Goal: Complete application form

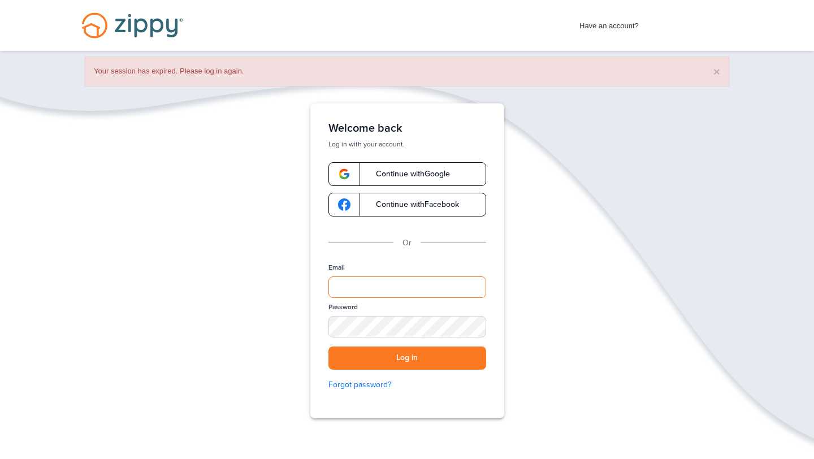
click at [384, 283] on input "Email" at bounding box center [408, 287] width 158 height 21
type input "**********"
click at [329, 347] on button "Log in" at bounding box center [408, 358] width 158 height 23
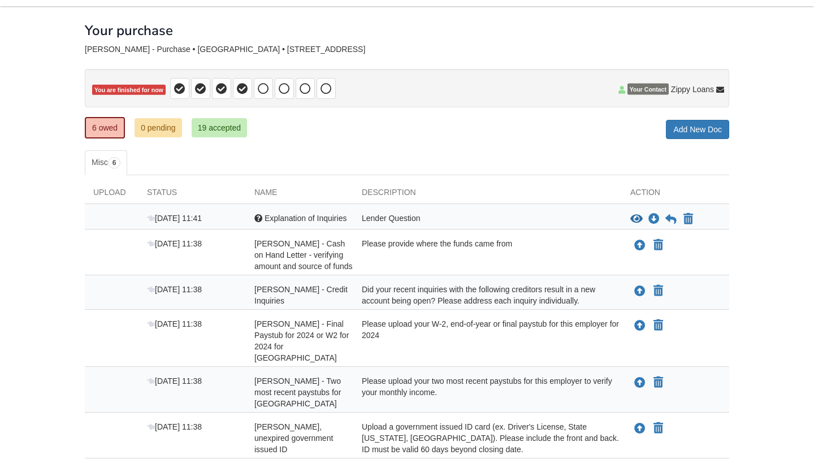
scroll to position [42, 0]
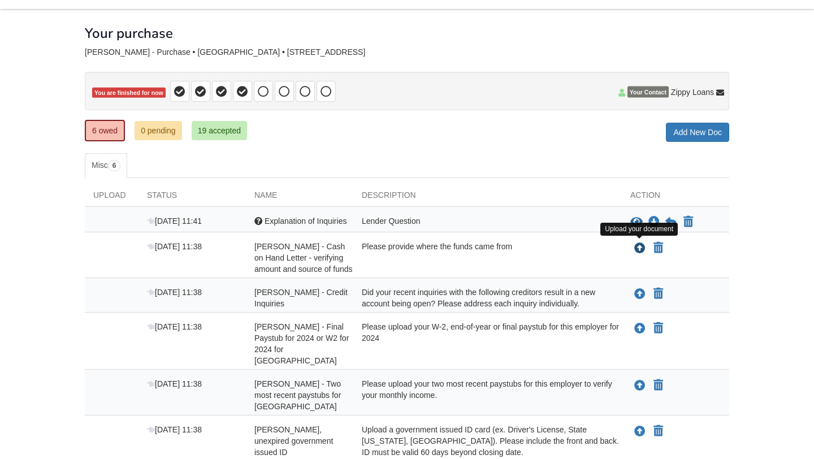
click at [640, 247] on icon "Upload Heather Fowler - Cash on Hand Letter - verifying amount and source of fu…" at bounding box center [640, 248] width 11 height 11
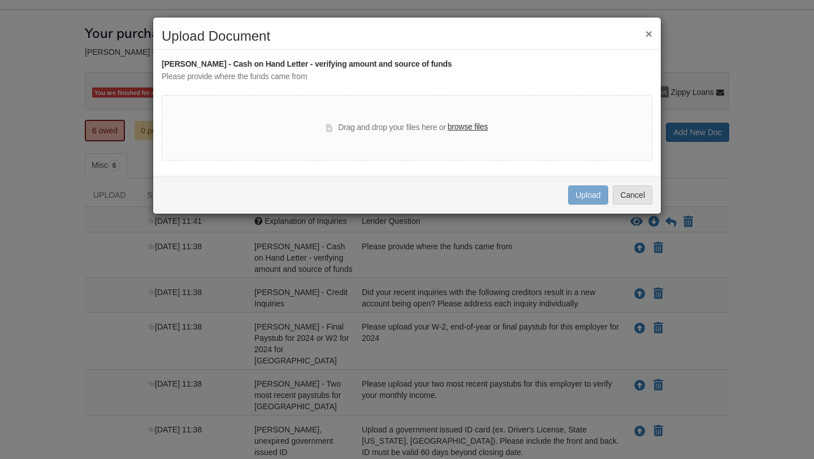
click at [554, 157] on div "Drag and drop your files here or browse files" at bounding box center [407, 128] width 491 height 66
click at [650, 33] on button "×" at bounding box center [649, 34] width 7 height 12
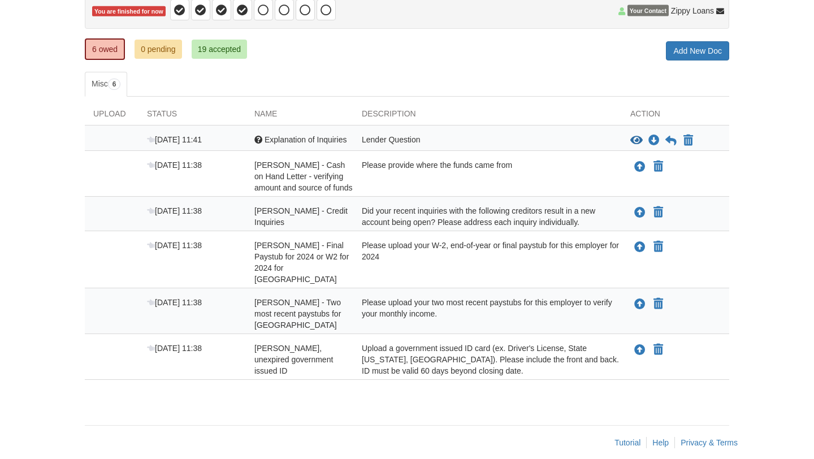
scroll to position [126, 0]
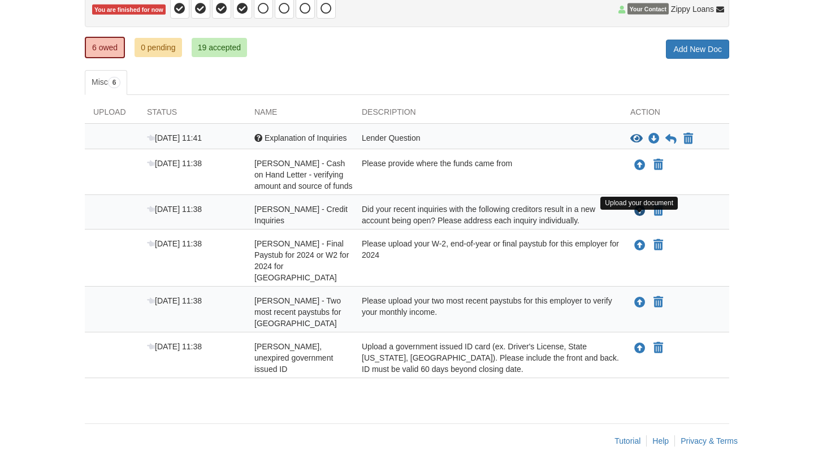
click at [639, 217] on icon "Upload Heather Fowler - Credit Inquiries" at bounding box center [640, 211] width 11 height 11
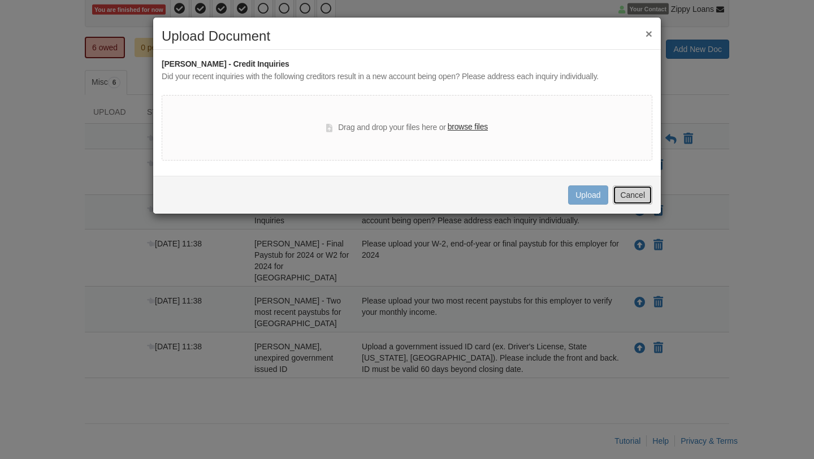
click at [637, 193] on button "Cancel" at bounding box center [633, 195] width 40 height 19
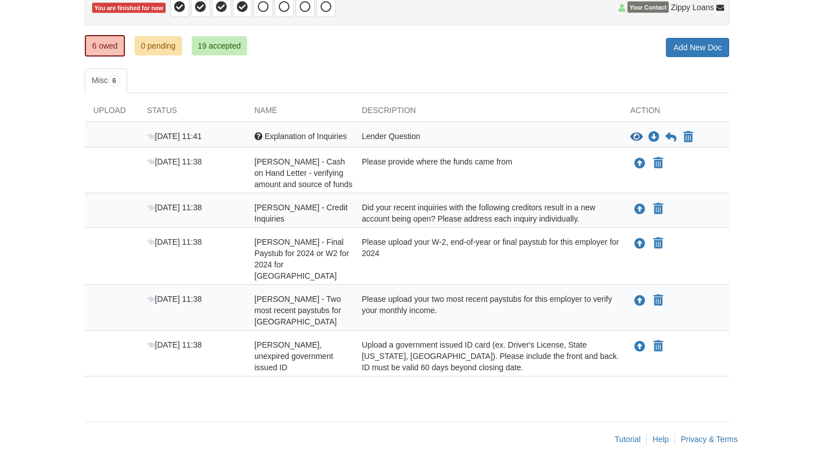
scroll to position [145, 0]
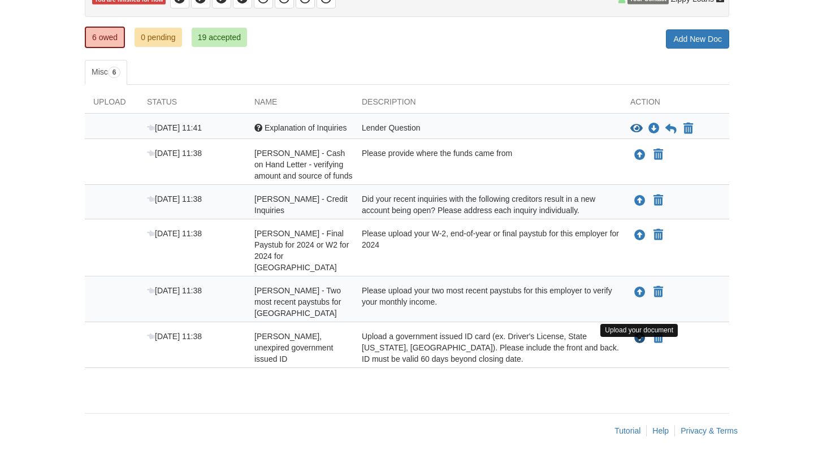
click at [641, 341] on icon "Upload Heather Fowler - Valid, unexpired government issued ID" at bounding box center [640, 338] width 11 height 11
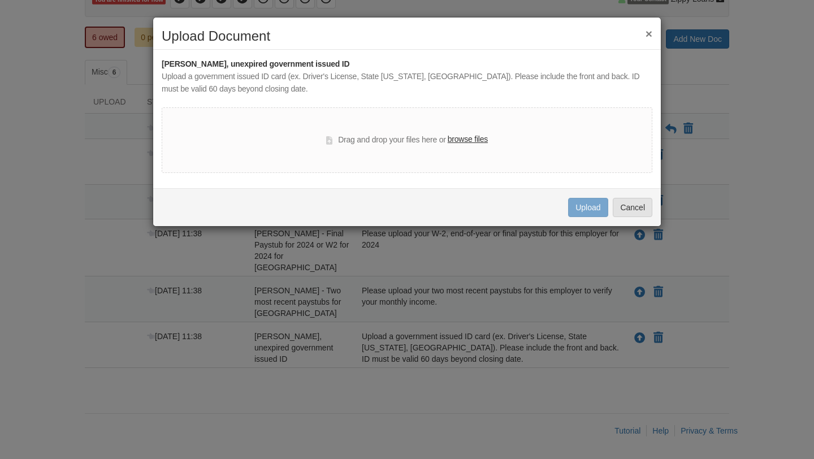
click at [468, 140] on label "browse files" at bounding box center [468, 139] width 40 height 12
click at [0, 0] on input "browse files" at bounding box center [0, 0] width 0 height 0
